Goal: Transaction & Acquisition: Purchase product/service

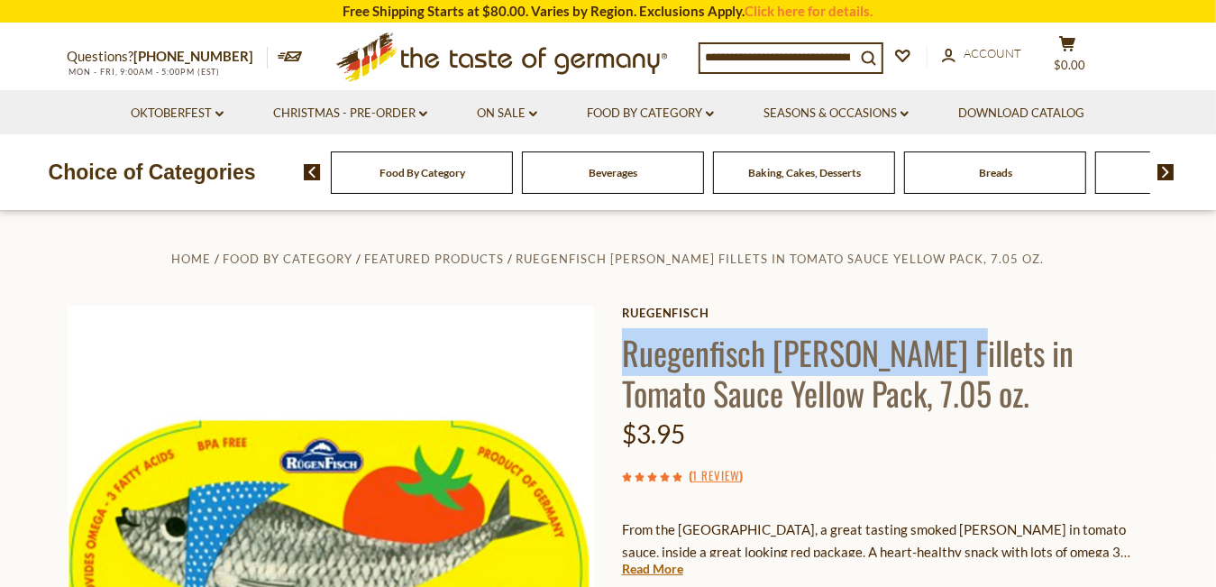
drag, startPoint x: 625, startPoint y: 353, endPoint x: 939, endPoint y: 343, distance: 313.8
click at [939, 343] on h1 "Ruegenfisch [PERSON_NAME] Fillets in Tomato Sauce Yellow Pack, 7.05 oz." at bounding box center [885, 372] width 527 height 81
drag, startPoint x: 939, startPoint y: 343, endPoint x: 843, endPoint y: 343, distance: 96.4
copy h1 "Ruegenfisch Herring Fillets"
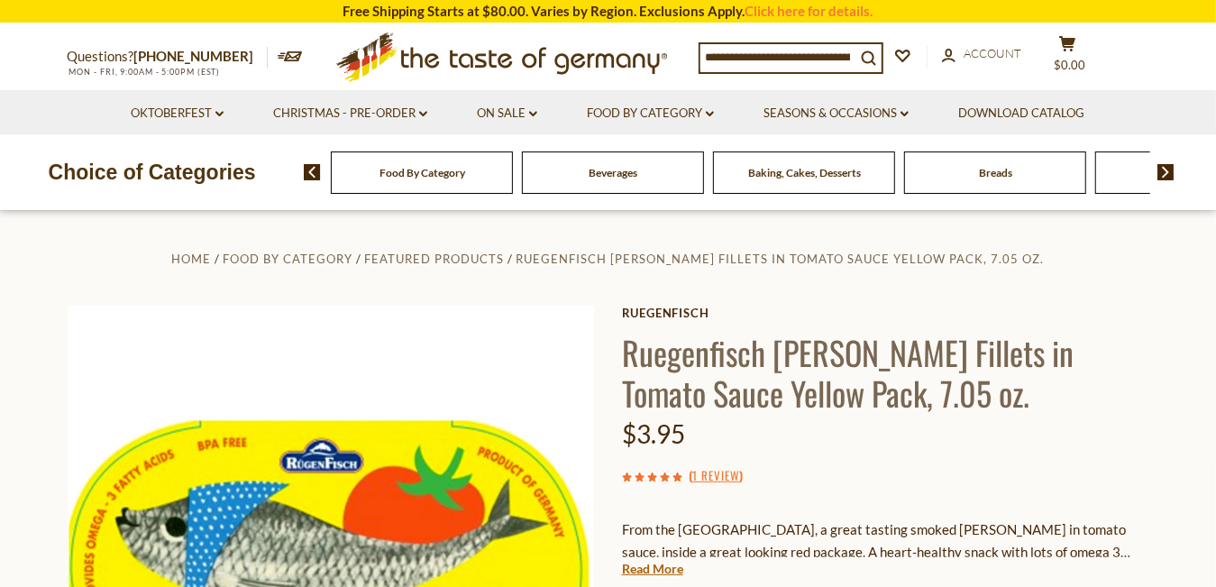
click at [754, 48] on input at bounding box center [777, 56] width 155 height 25
paste input "**********"
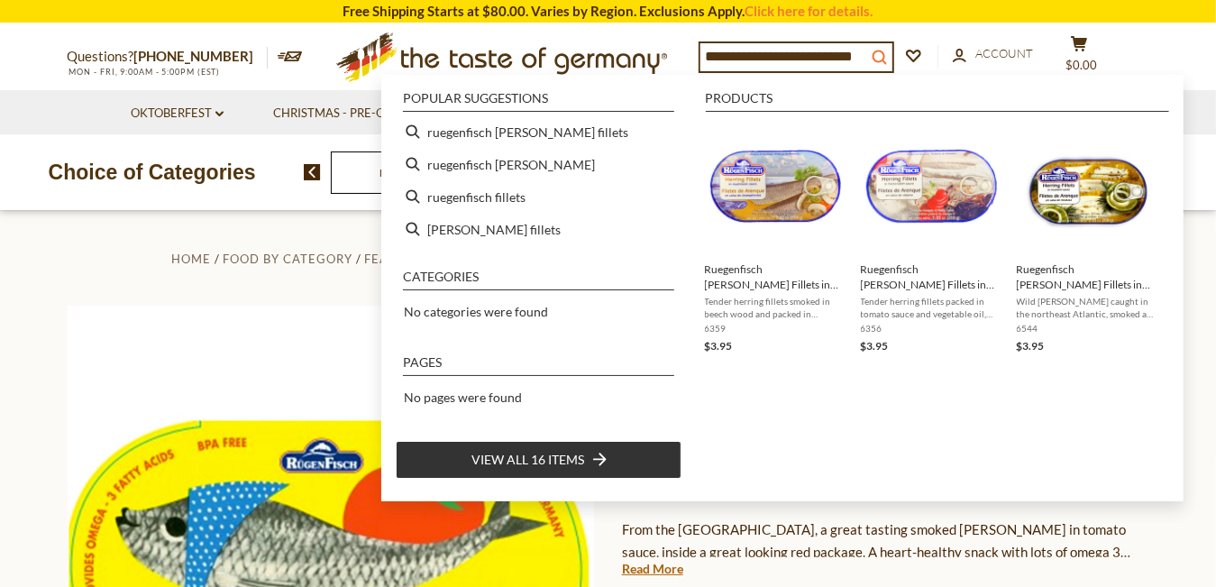
type input "**********"
click at [883, 54] on icon "submit" at bounding box center [879, 57] width 14 height 14
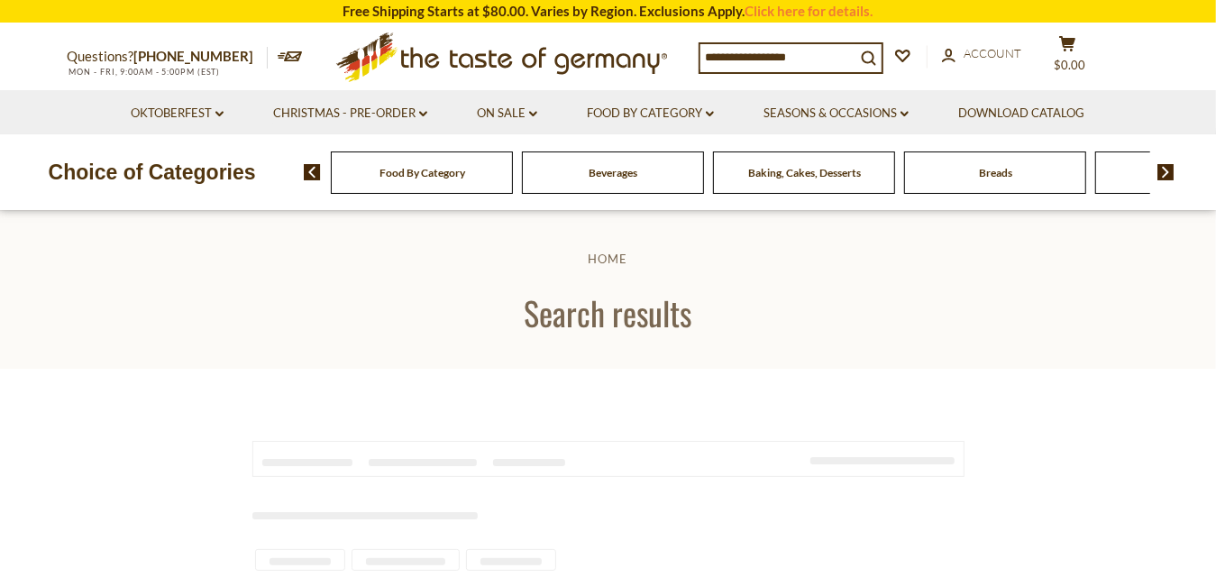
type input "**********"
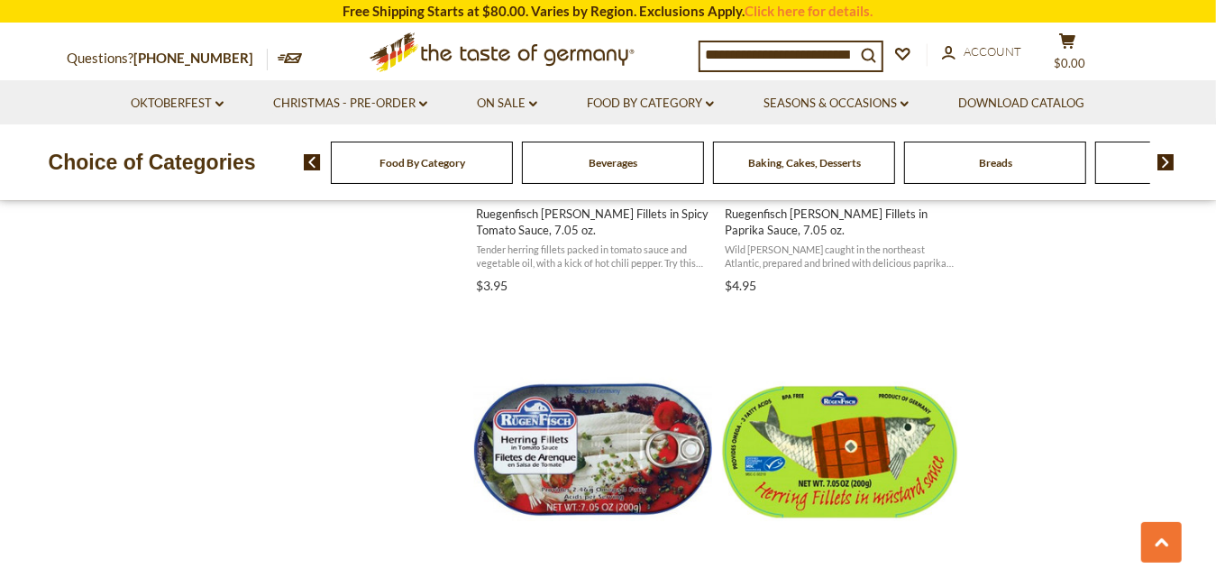
scroll to position [1502, 0]
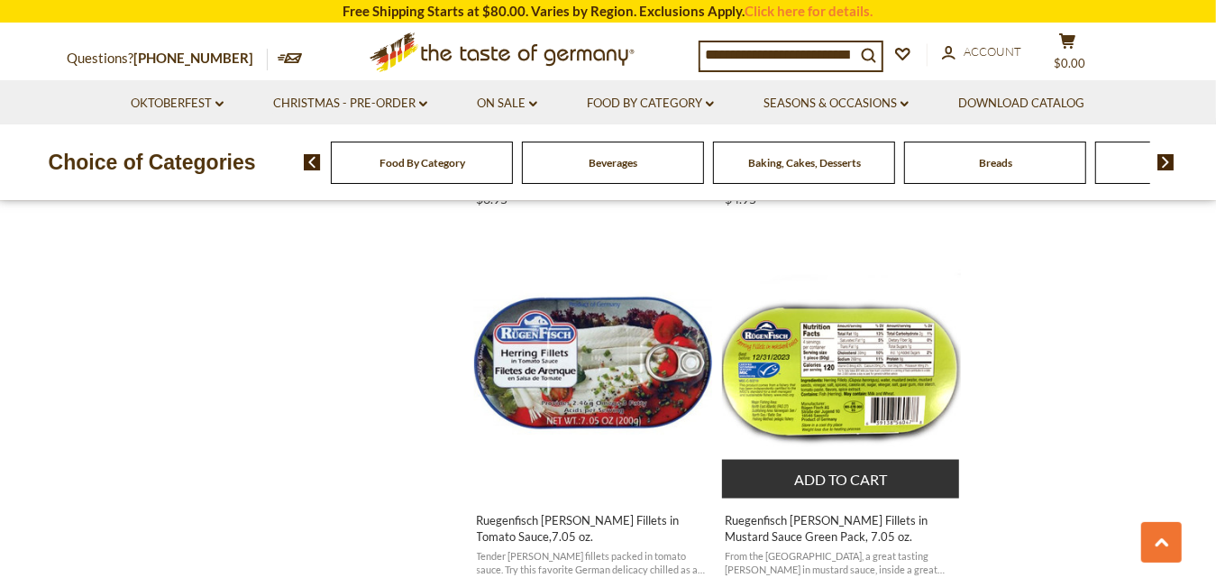
click at [860, 360] on img "Ruegenfisch Herring Fillets in Mustard Sauce Green Pack, 7.05 oz." at bounding box center [841, 363] width 239 height 239
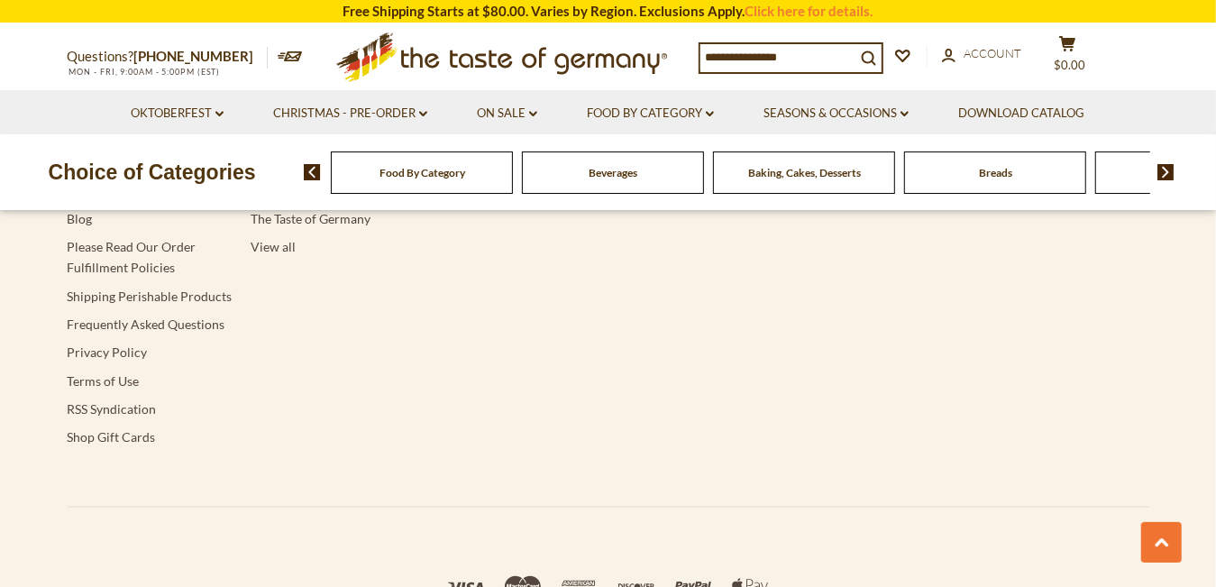
type input "**********"
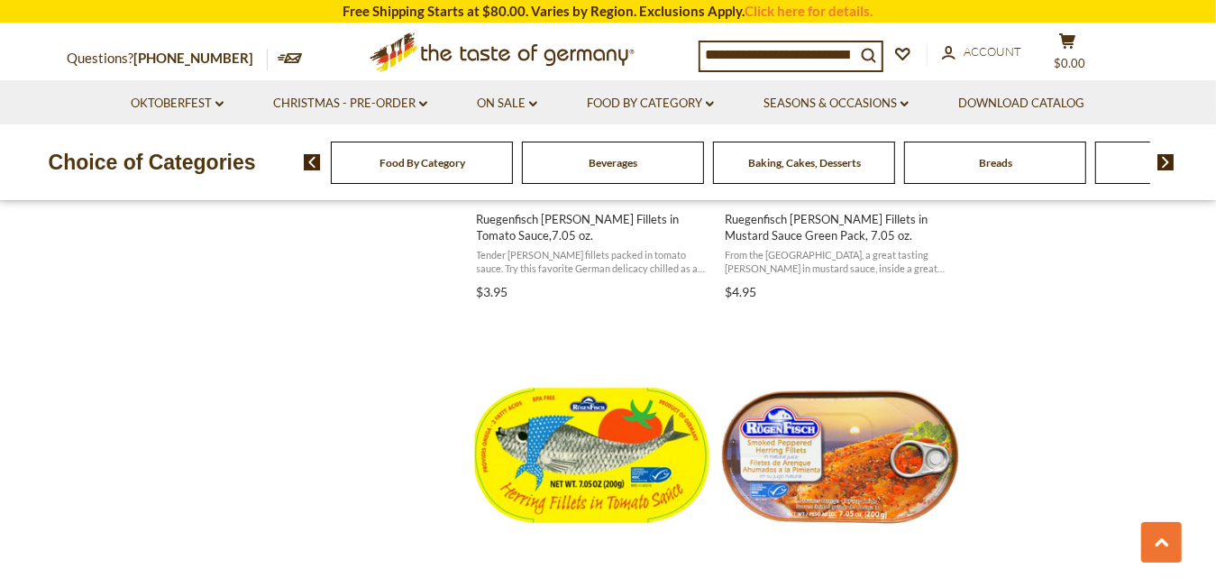
scroll to position [1952, 0]
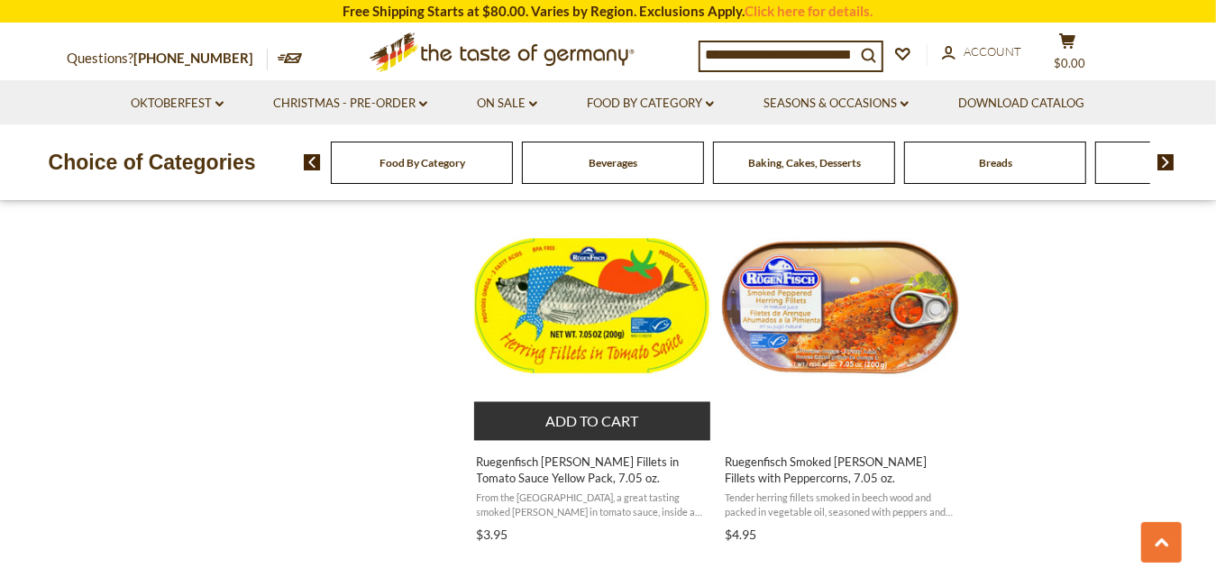
click at [554, 421] on button "Add to cart" at bounding box center [592, 421] width 237 height 39
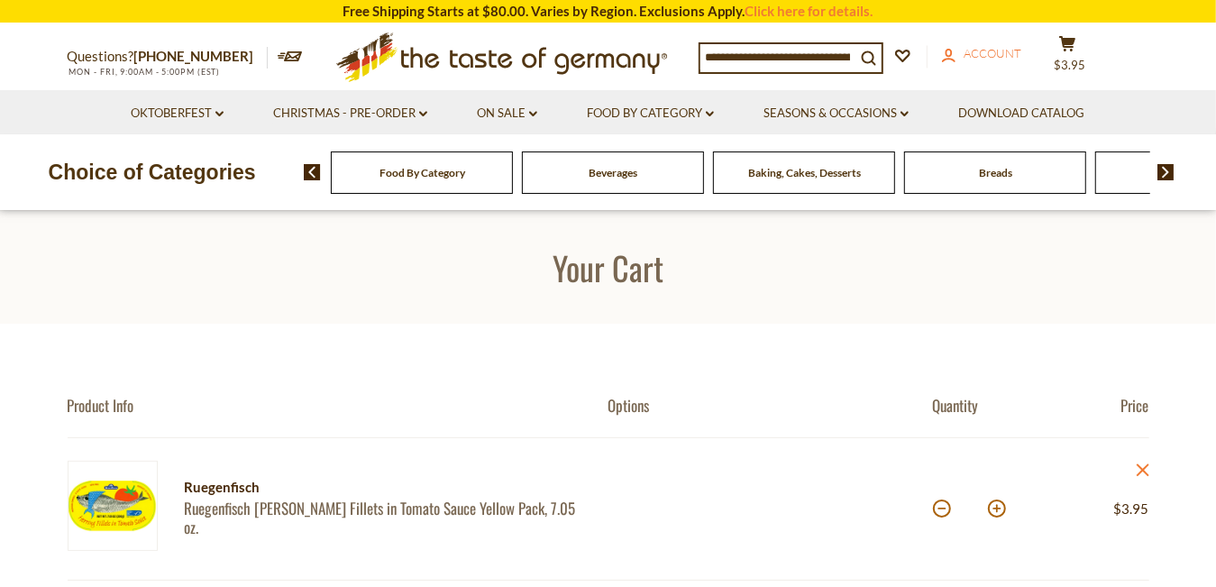
click at [979, 57] on span "Account" at bounding box center [993, 53] width 58 height 14
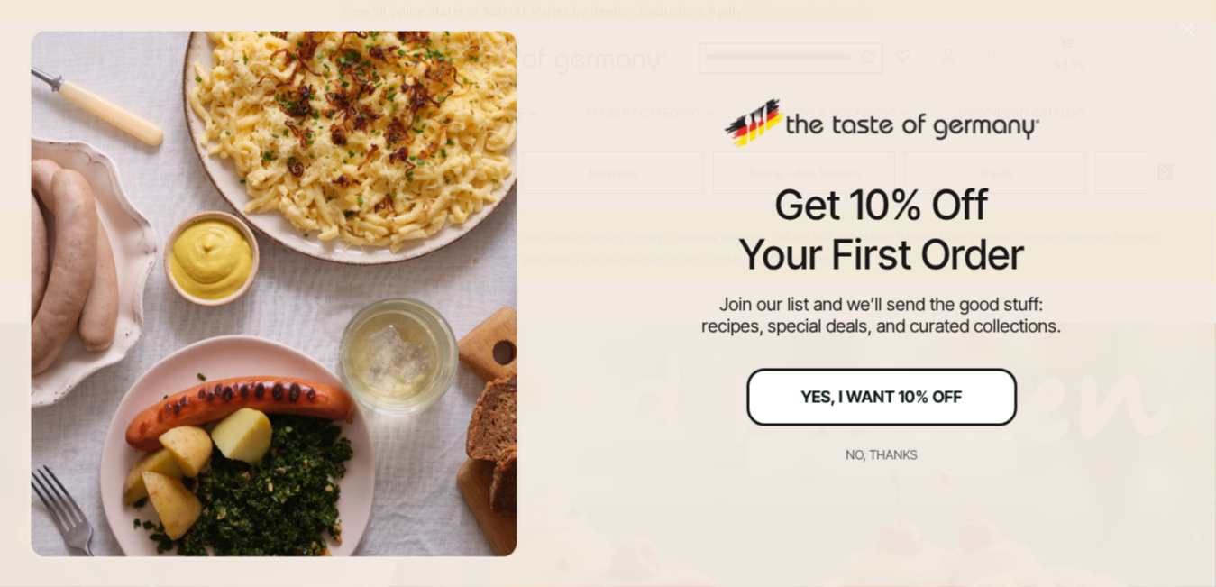
click at [952, 397] on div "Yes, I Want 10% Off" at bounding box center [881, 396] width 161 height 16
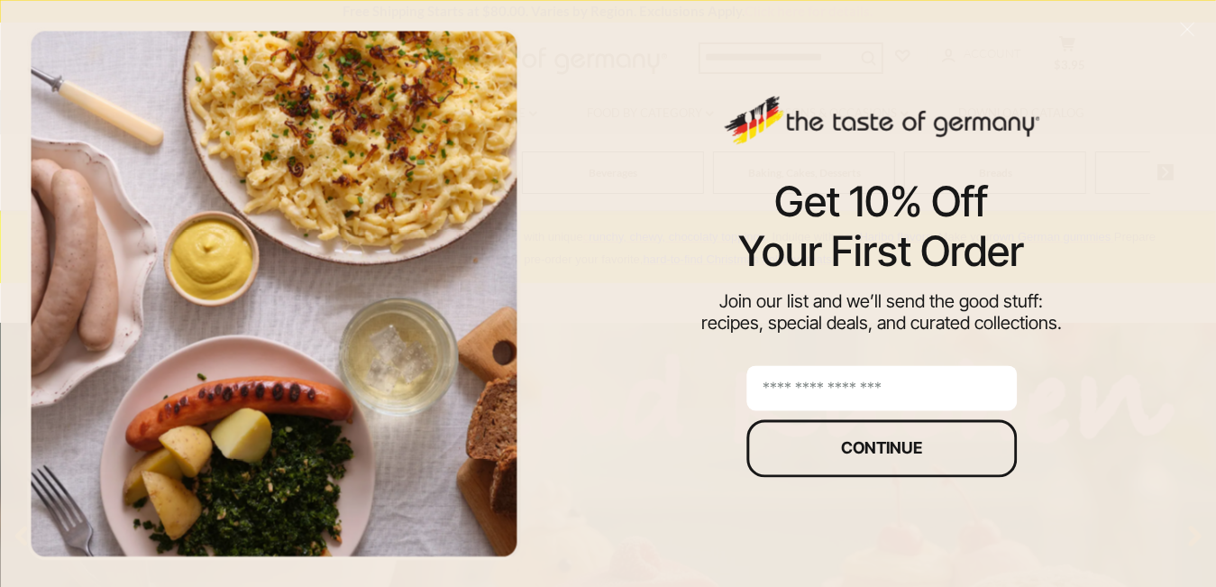
click at [845, 397] on input "email" at bounding box center [881, 387] width 270 height 45
type input "**********"
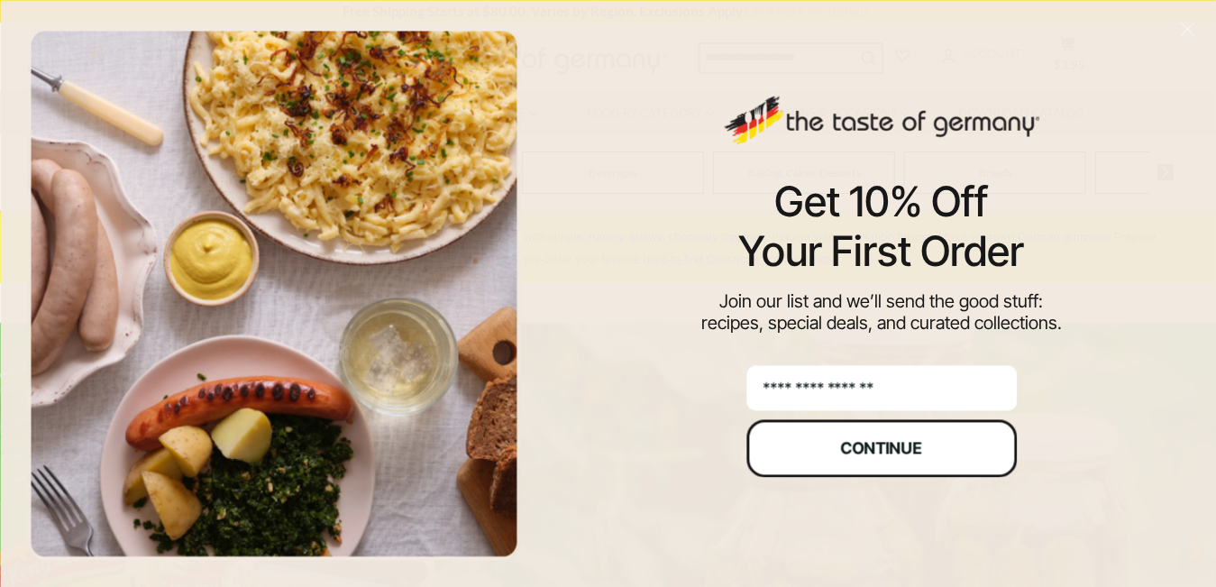
click at [899, 448] on div "Continue" at bounding box center [881, 448] width 81 height 16
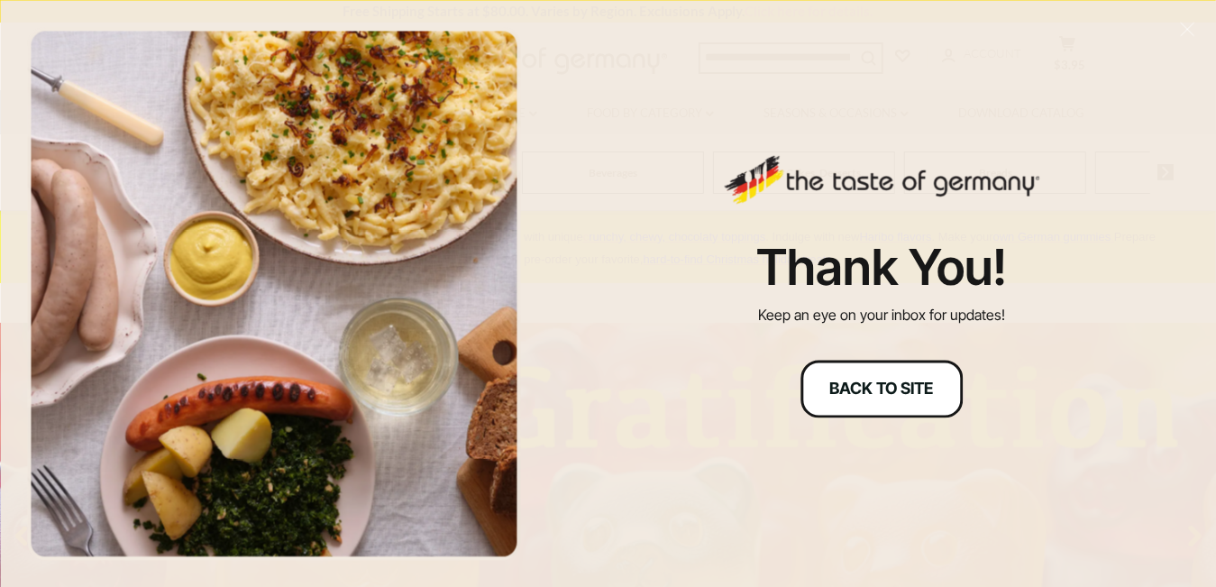
click at [856, 397] on div "Back to site" at bounding box center [882, 388] width 104 height 16
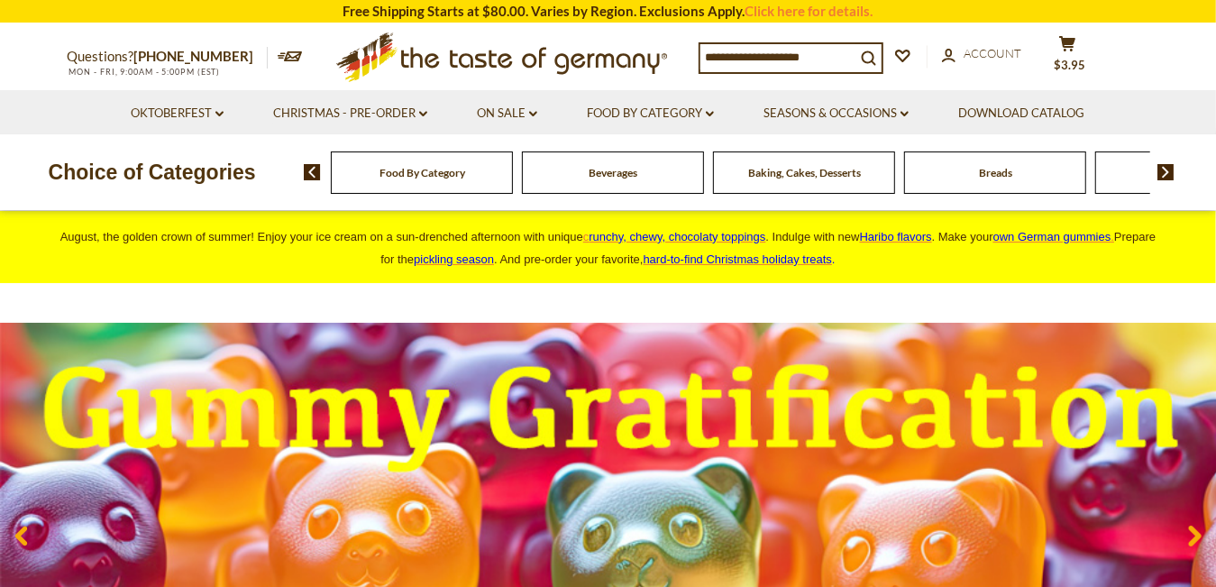
click at [718, 58] on input at bounding box center [777, 56] width 155 height 25
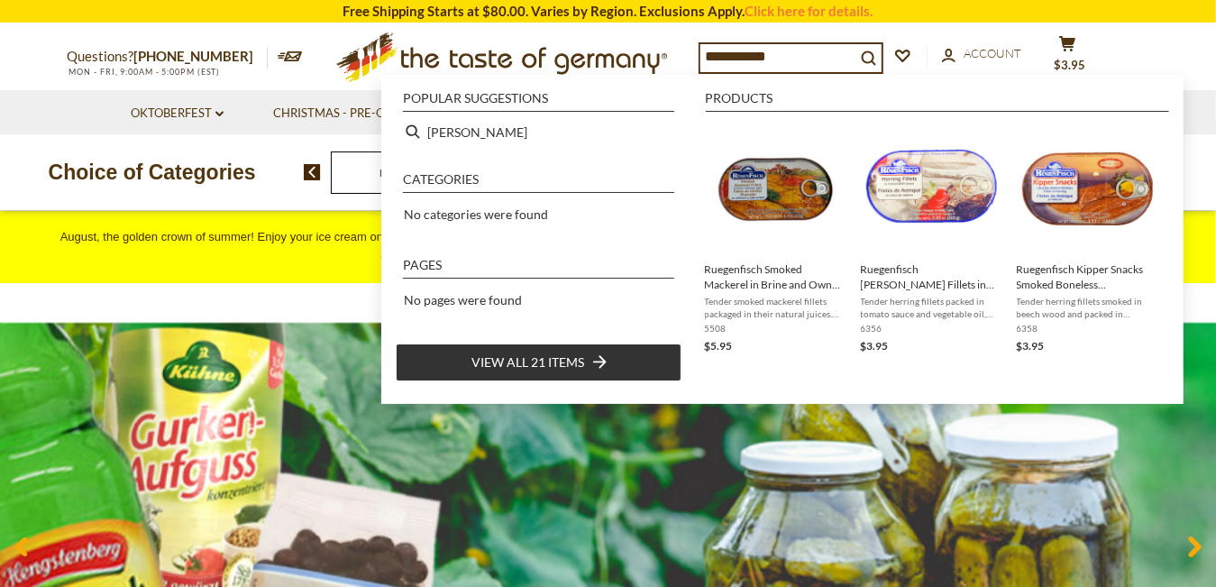
type input "**********"
click at [600, 363] on icon "Instant Search Results" at bounding box center [600, 362] width 14 height 14
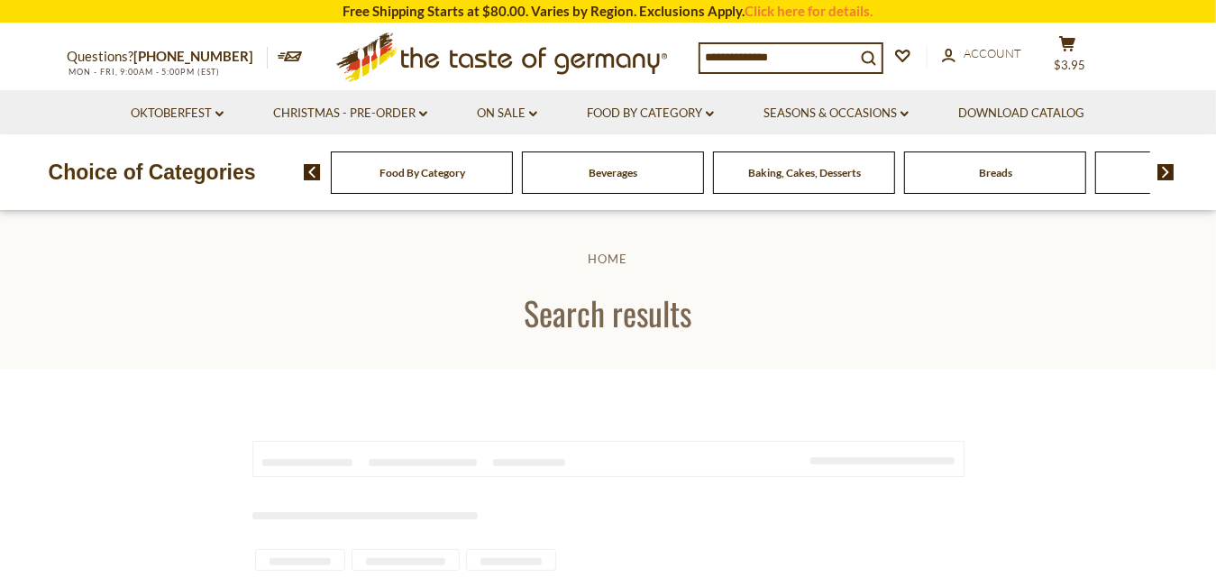
type input "**********"
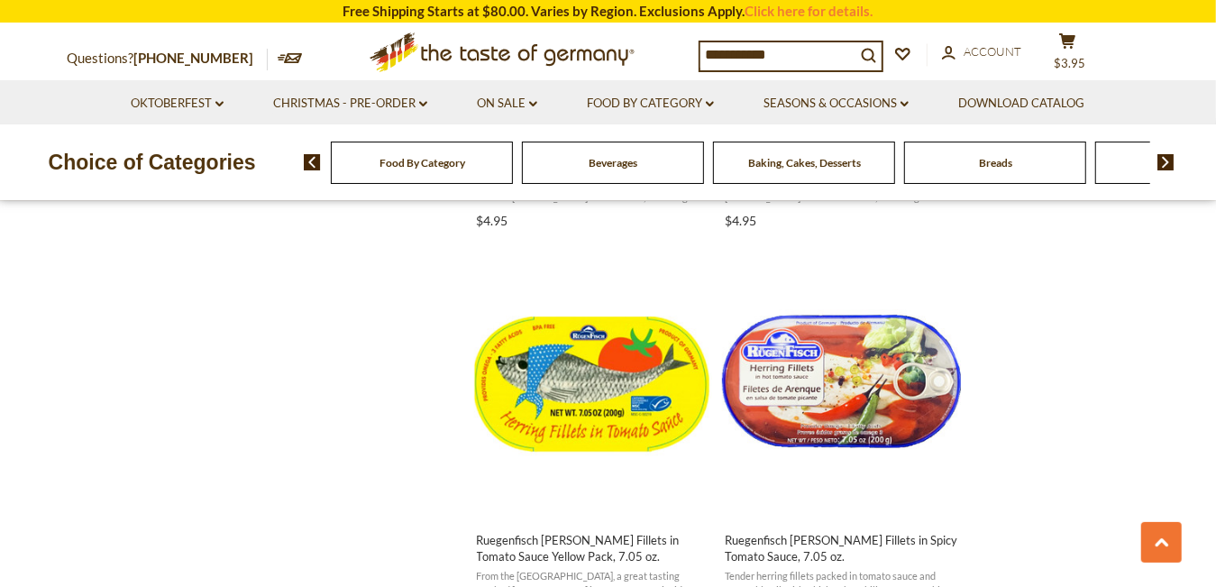
scroll to position [1952, 0]
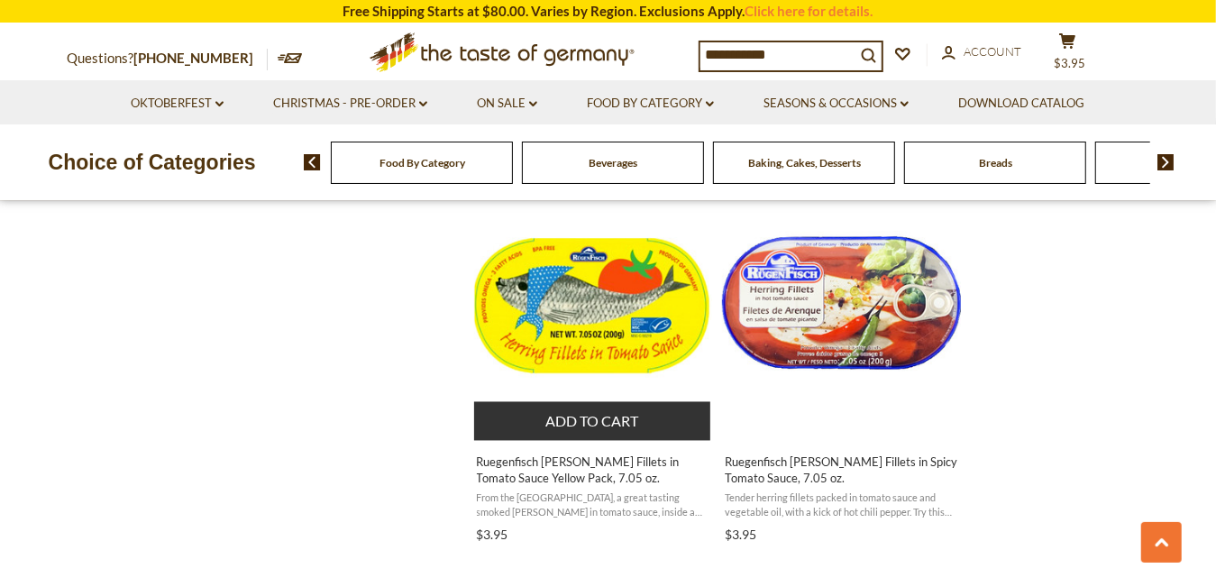
click at [534, 327] on img "Ruegenfisch Herring Fillets in Tomato Sauce Yellow Pack, 7.05 oz." at bounding box center [593, 306] width 239 height 239
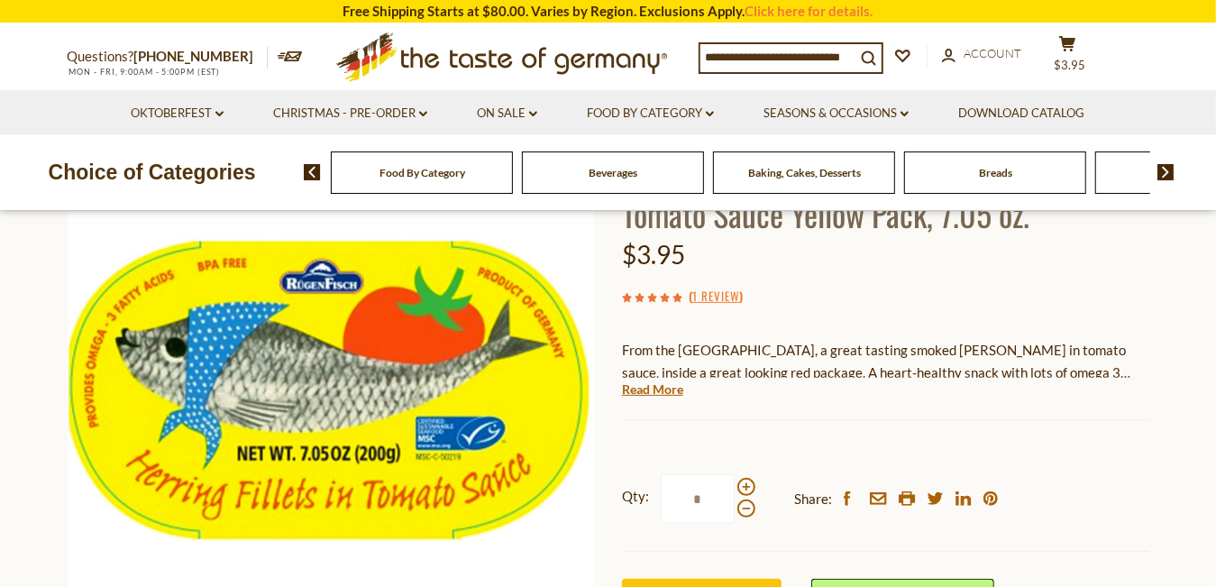
scroll to position [300, 0]
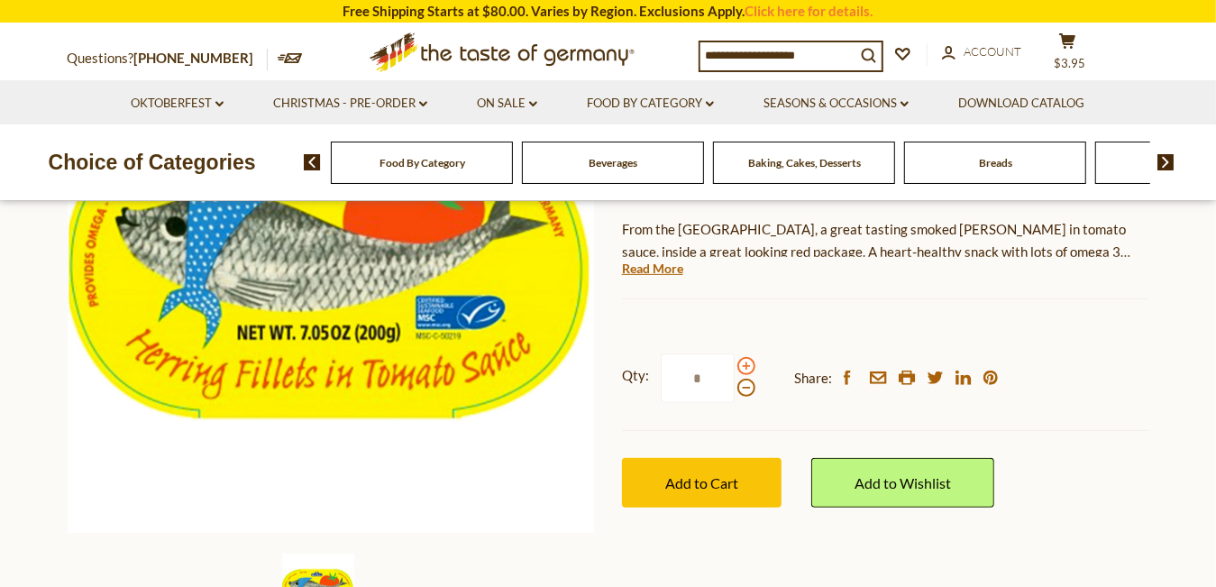
click at [746, 361] on span at bounding box center [746, 366] width 18 height 18
click at [735, 361] on input "*" at bounding box center [698, 378] width 74 height 50
click at [746, 361] on span at bounding box center [746, 366] width 18 height 18
click at [735, 361] on input "*" at bounding box center [698, 378] width 74 height 50
click at [746, 361] on span at bounding box center [746, 366] width 18 height 18
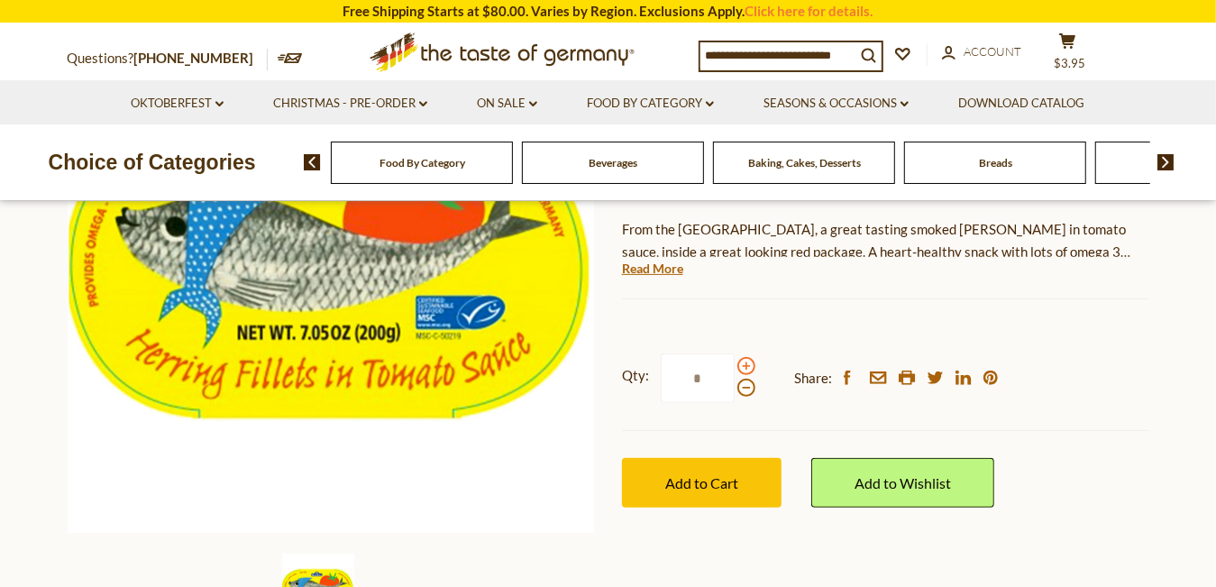
click at [735, 361] on input "*" at bounding box center [698, 378] width 74 height 50
click at [746, 361] on span at bounding box center [746, 366] width 18 height 18
click at [735, 361] on input "*" at bounding box center [698, 378] width 74 height 50
click at [746, 361] on span at bounding box center [746, 366] width 18 height 18
click at [735, 361] on input "*" at bounding box center [698, 378] width 74 height 50
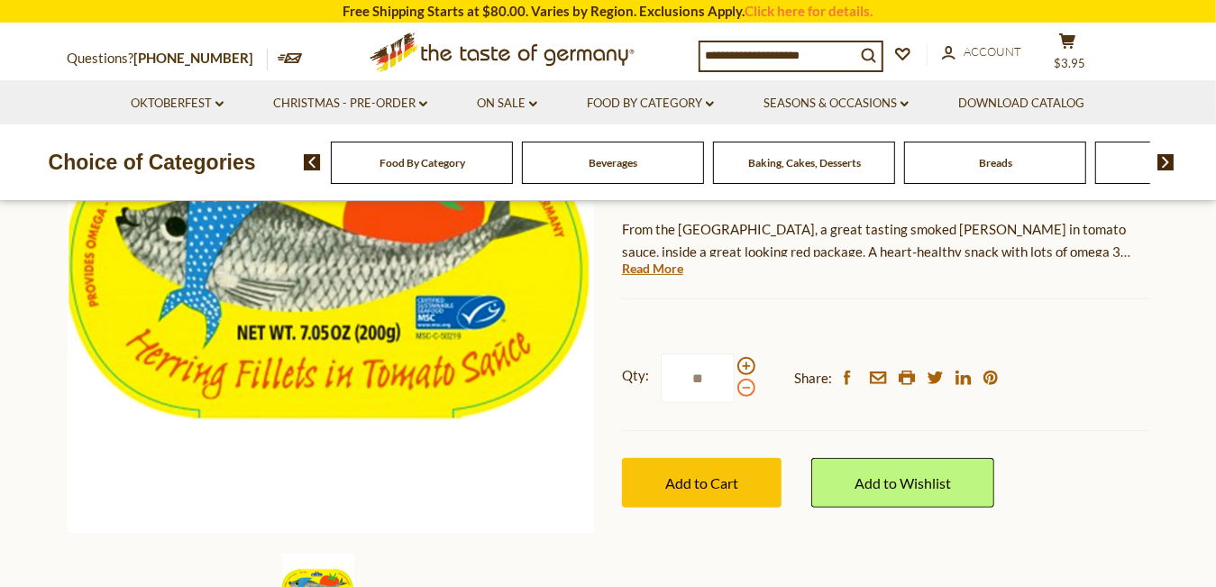
click at [740, 388] on span at bounding box center [746, 388] width 18 height 18
click at [735, 388] on input "**" at bounding box center [698, 378] width 74 height 50
type input "*"
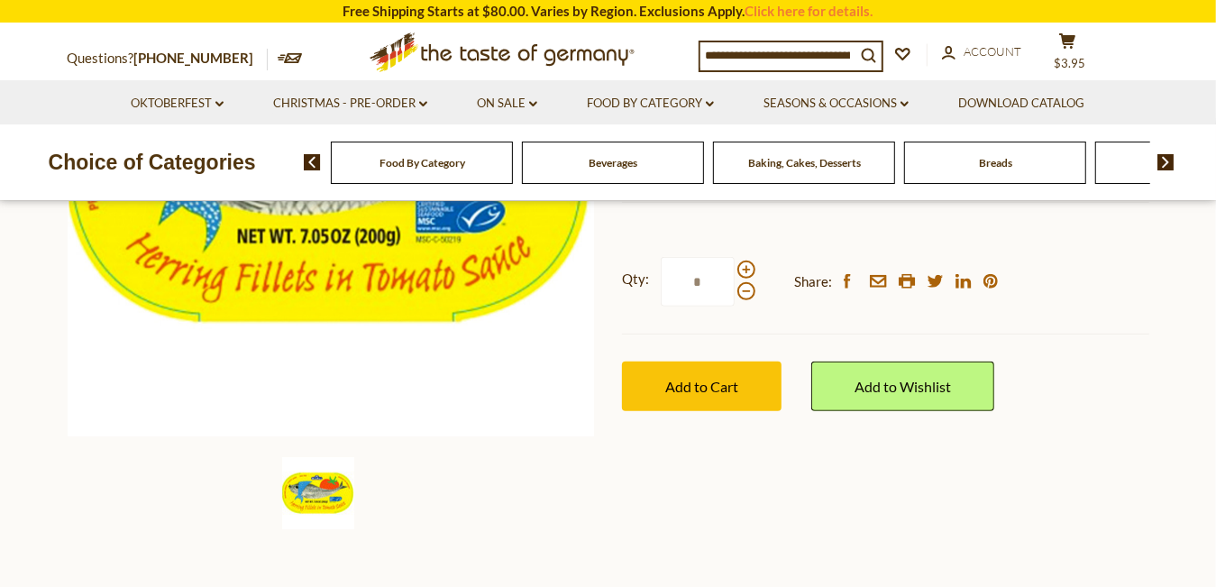
scroll to position [451, 0]
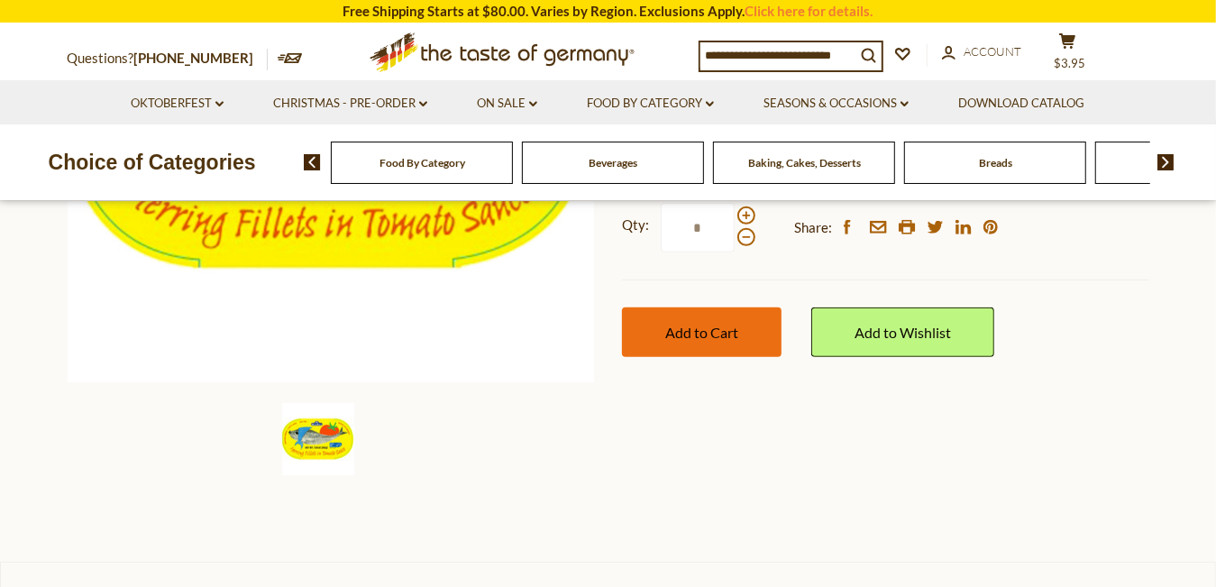
click at [677, 332] on span "Add to Cart" at bounding box center [701, 332] width 73 height 17
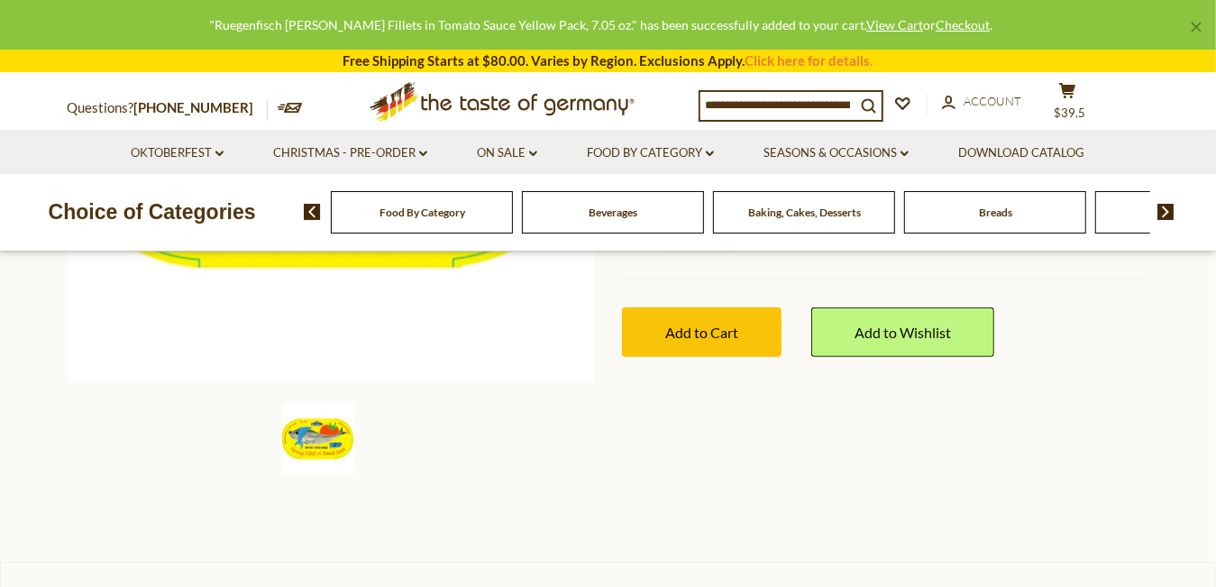
scroll to position [300, 0]
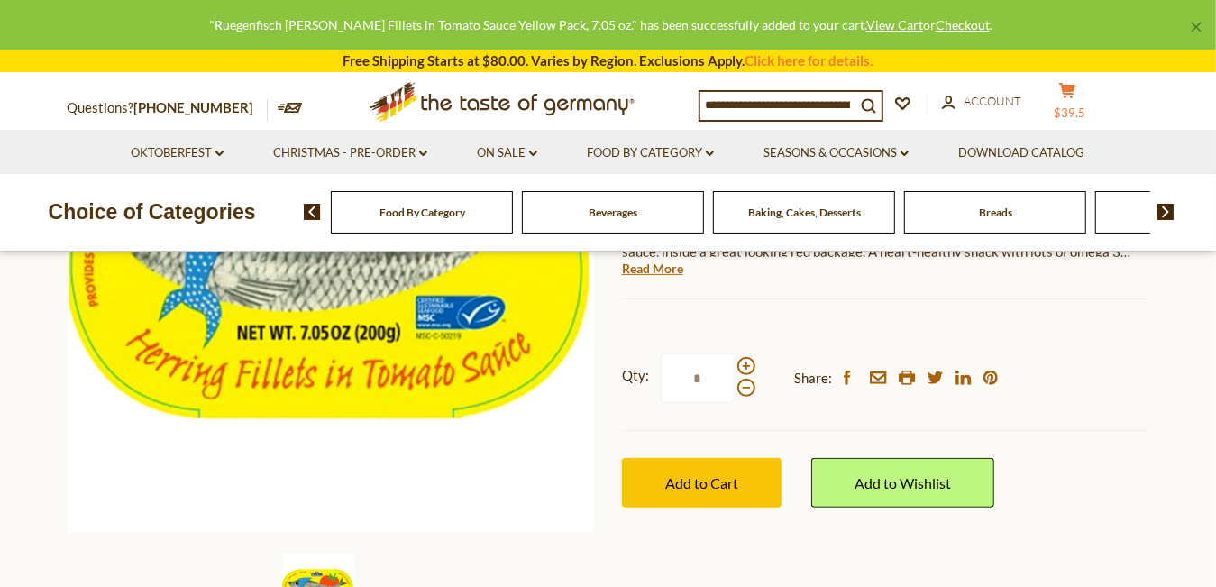
click at [1059, 98] on icon at bounding box center [1067, 90] width 16 height 15
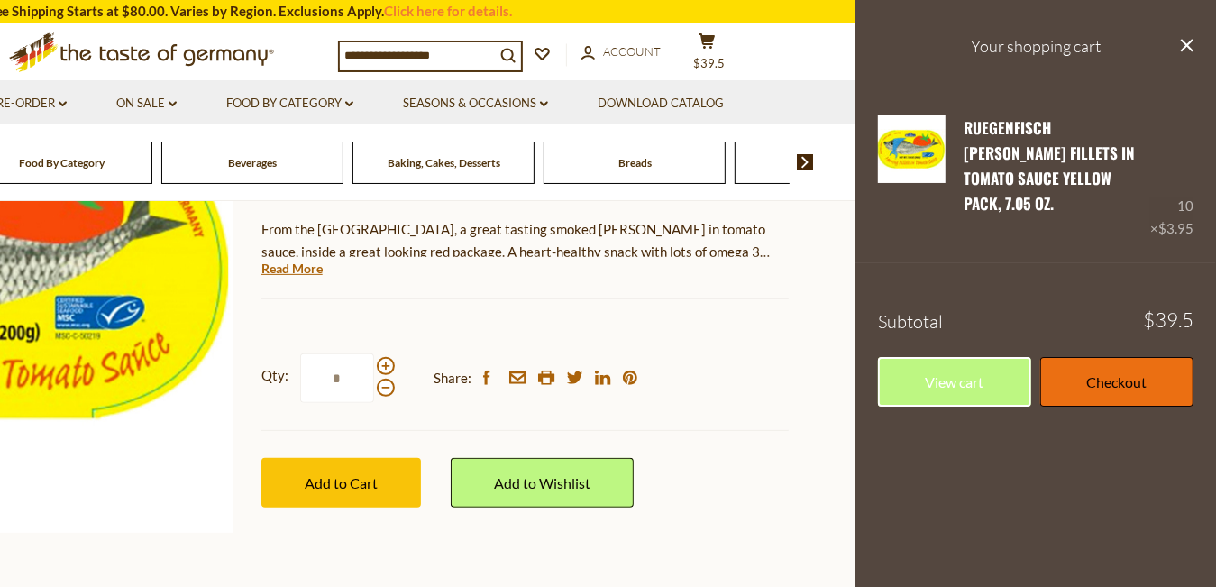
click at [1149, 357] on link "Checkout" at bounding box center [1116, 382] width 153 height 50
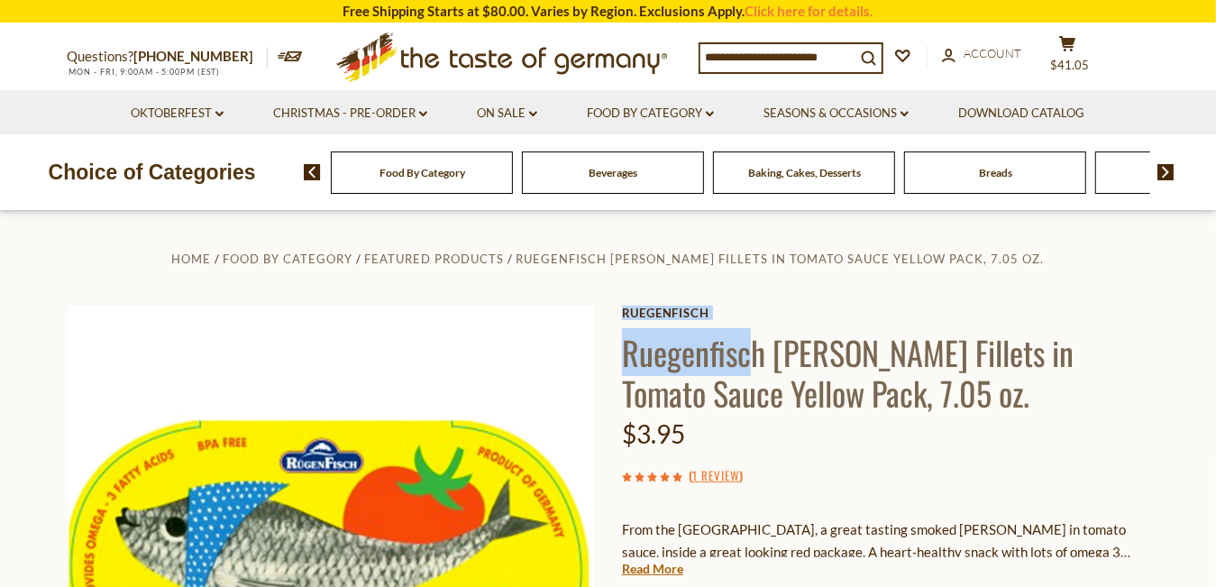
drag, startPoint x: 598, startPoint y: 365, endPoint x: 755, endPoint y: 371, distance: 156.9
click at [755, 371] on div "Home Food By Category Featured Products Ruegenfisch Herring Fillets in Tomato S…" at bounding box center [608, 593] width 1109 height 693
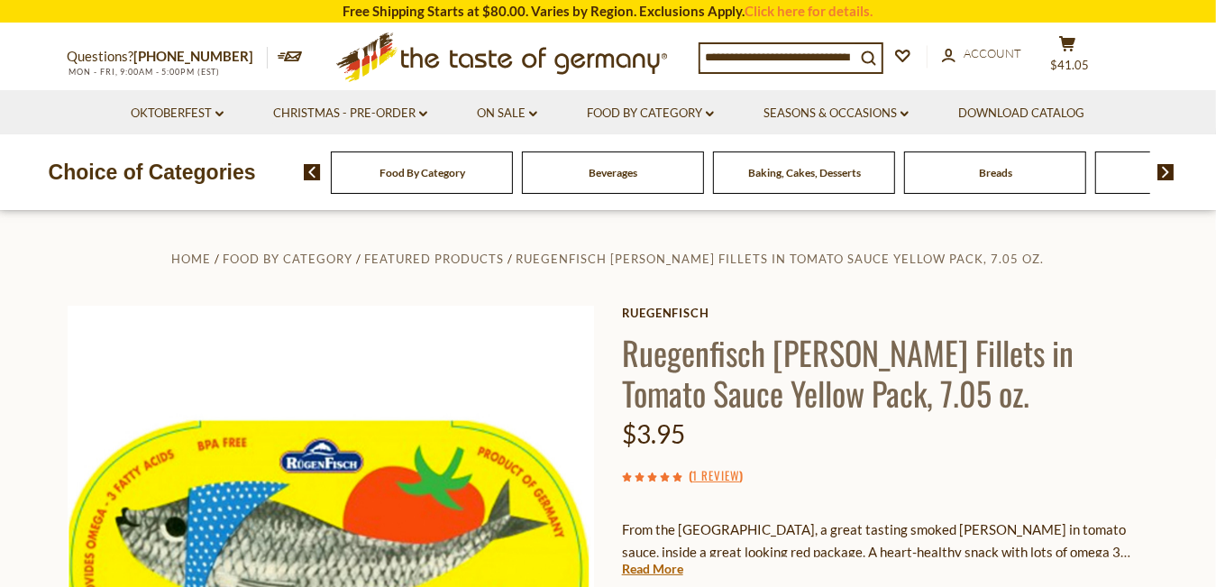
click at [1048, 434] on div "$3.95" at bounding box center [885, 434] width 527 height 42
drag, startPoint x: 949, startPoint y: 425, endPoint x: 704, endPoint y: 379, distance: 249.3
click at [704, 379] on div "Ruegenfisch Ruegenfisch Herring Fillets in Tomato Sauce Yellow Pack, 7.05 oz. $…" at bounding box center [885, 577] width 527 height 543
drag, startPoint x: 704, startPoint y: 379, endPoint x: 952, endPoint y: 395, distance: 248.3
click at [952, 395] on h1 "Ruegenfisch [PERSON_NAME] Fillets in Tomato Sauce Yellow Pack, 7.05 oz." at bounding box center [885, 372] width 527 height 81
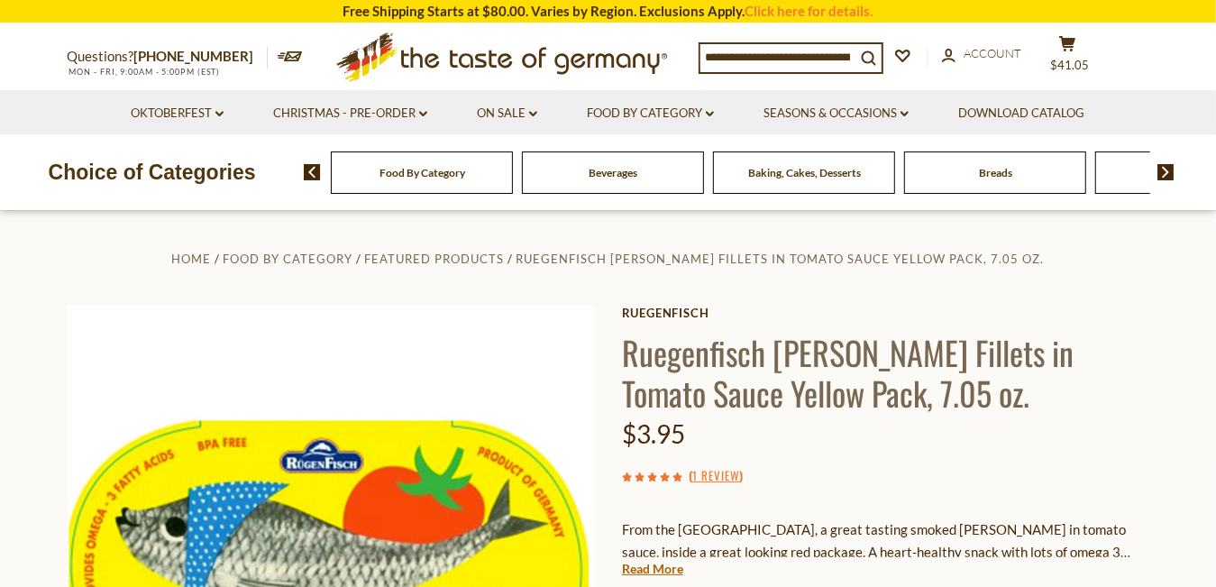
click at [634, 375] on h1 "Ruegenfisch [PERSON_NAME] Fillets in Tomato Sauce Yellow Pack, 7.05 oz." at bounding box center [885, 372] width 527 height 81
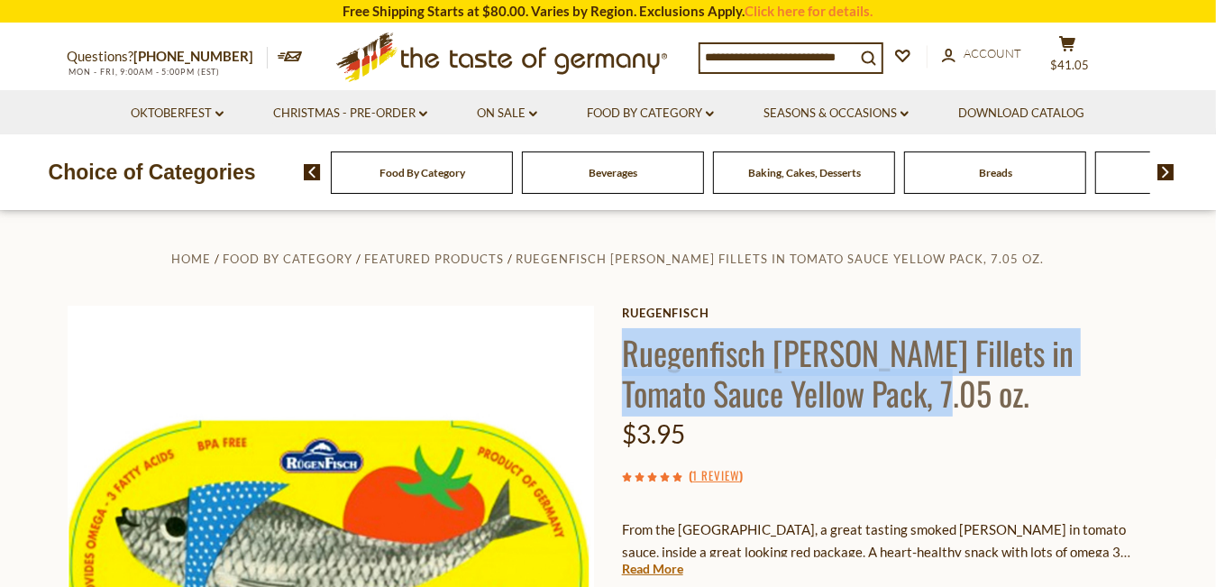
drag, startPoint x: 625, startPoint y: 363, endPoint x: 854, endPoint y: 386, distance: 230.0
click at [854, 386] on h1 "Ruegenfisch [PERSON_NAME] Fillets in Tomato Sauce Yellow Pack, 7.05 oz." at bounding box center [885, 372] width 527 height 81
drag, startPoint x: 854, startPoint y: 386, endPoint x: 827, endPoint y: 364, distance: 34.6
copy h1 "Ruegenfisch Herring Fillets in Tomato Sauce Yellow Pack, 7.05 oz"
